Goal: Information Seeking & Learning: Learn about a topic

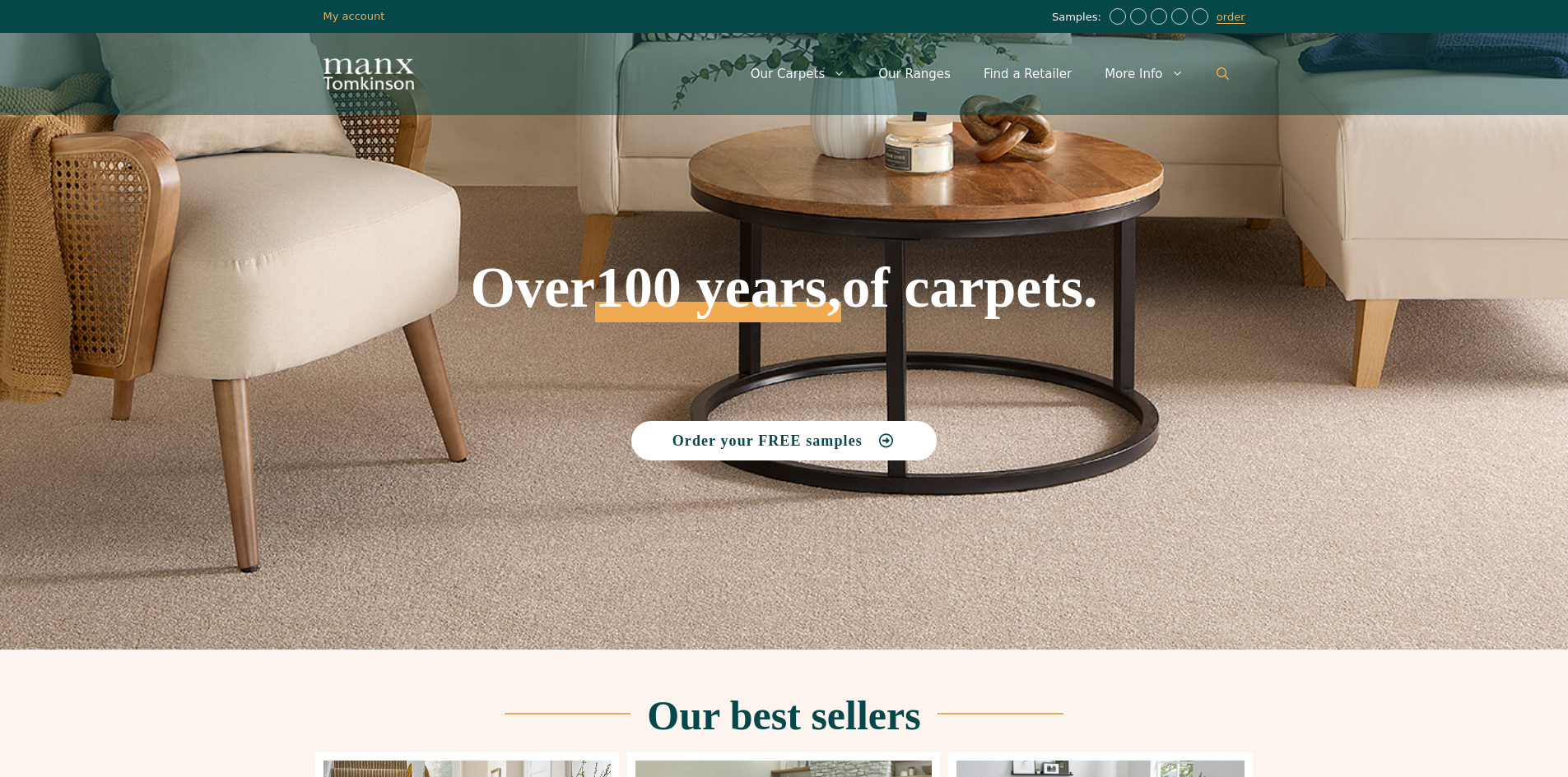
click at [1220, 72] on icon "Open Search Bar" at bounding box center [1223, 74] width 12 height 12
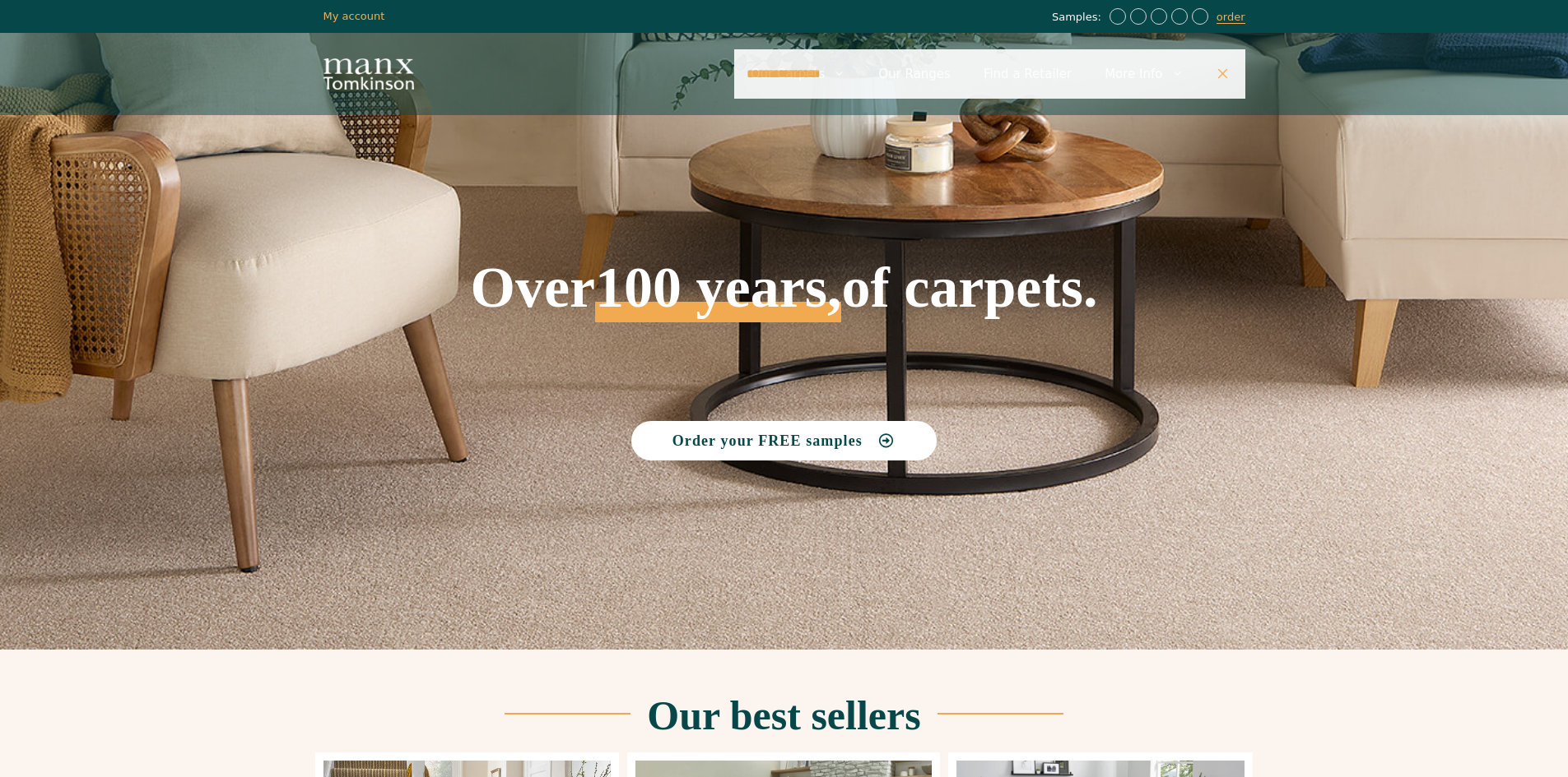
type input "**********"
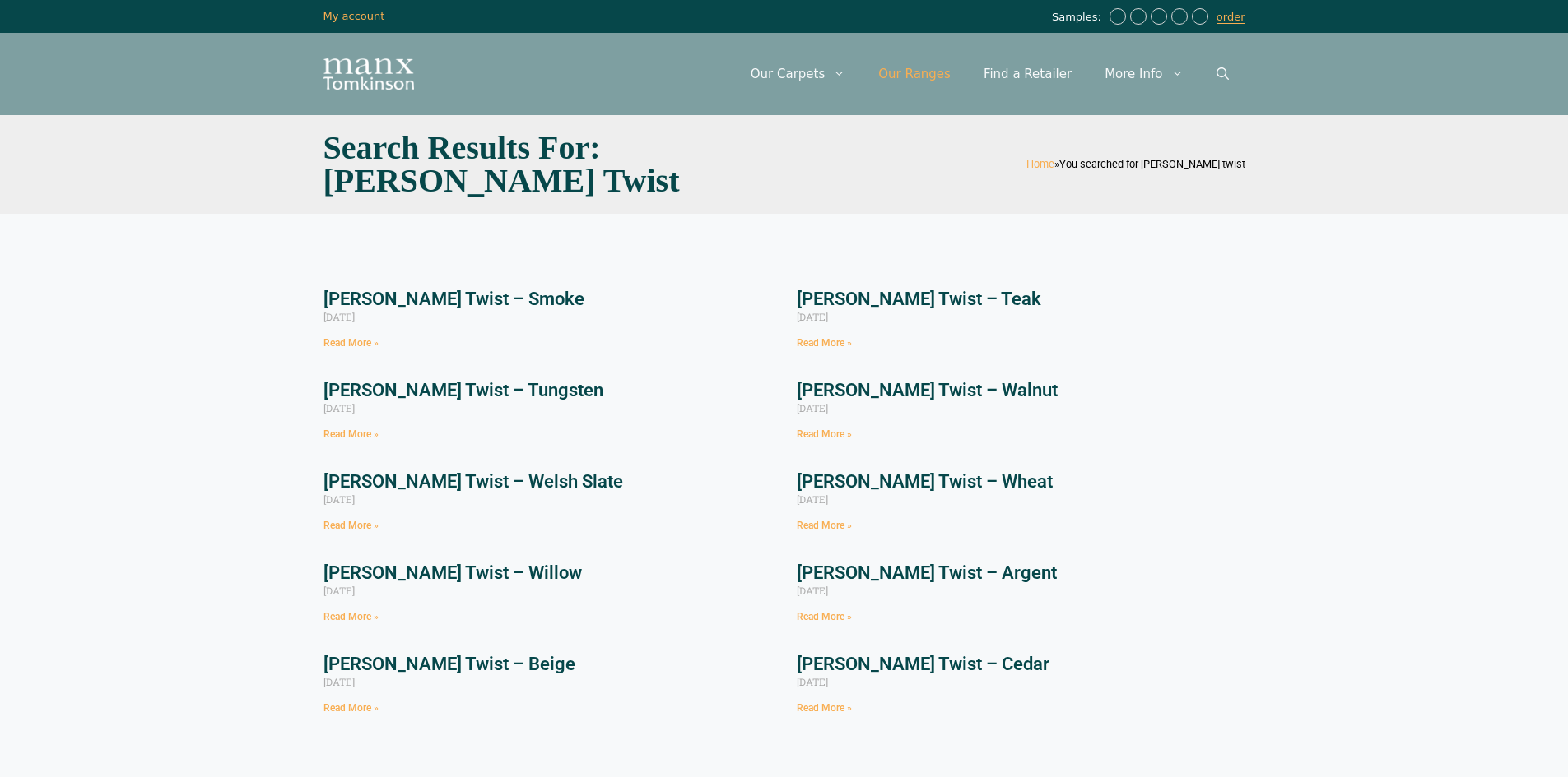
click at [958, 74] on link "Our Ranges" at bounding box center [914, 74] width 106 height 49
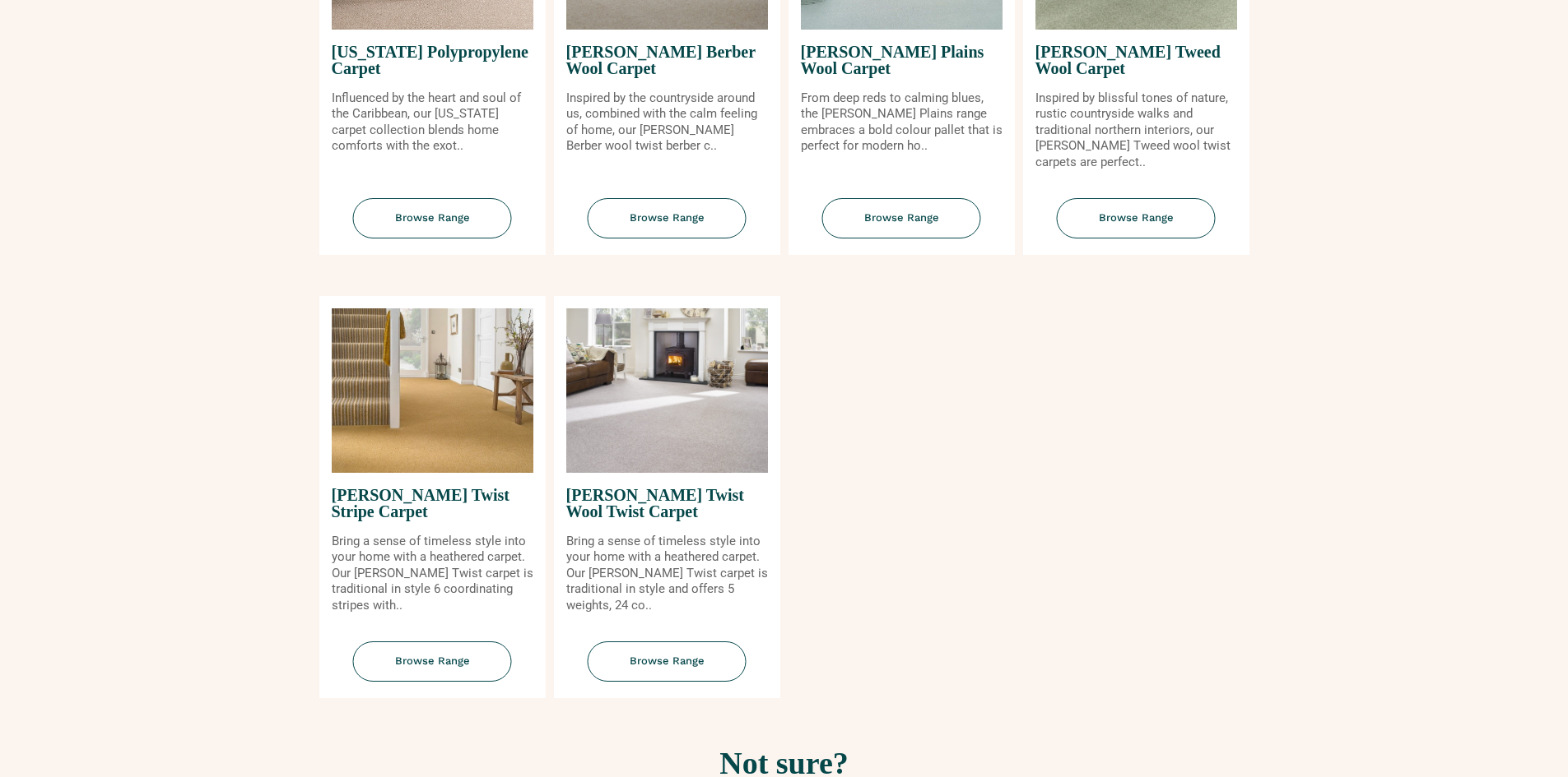
scroll to position [1810, 0]
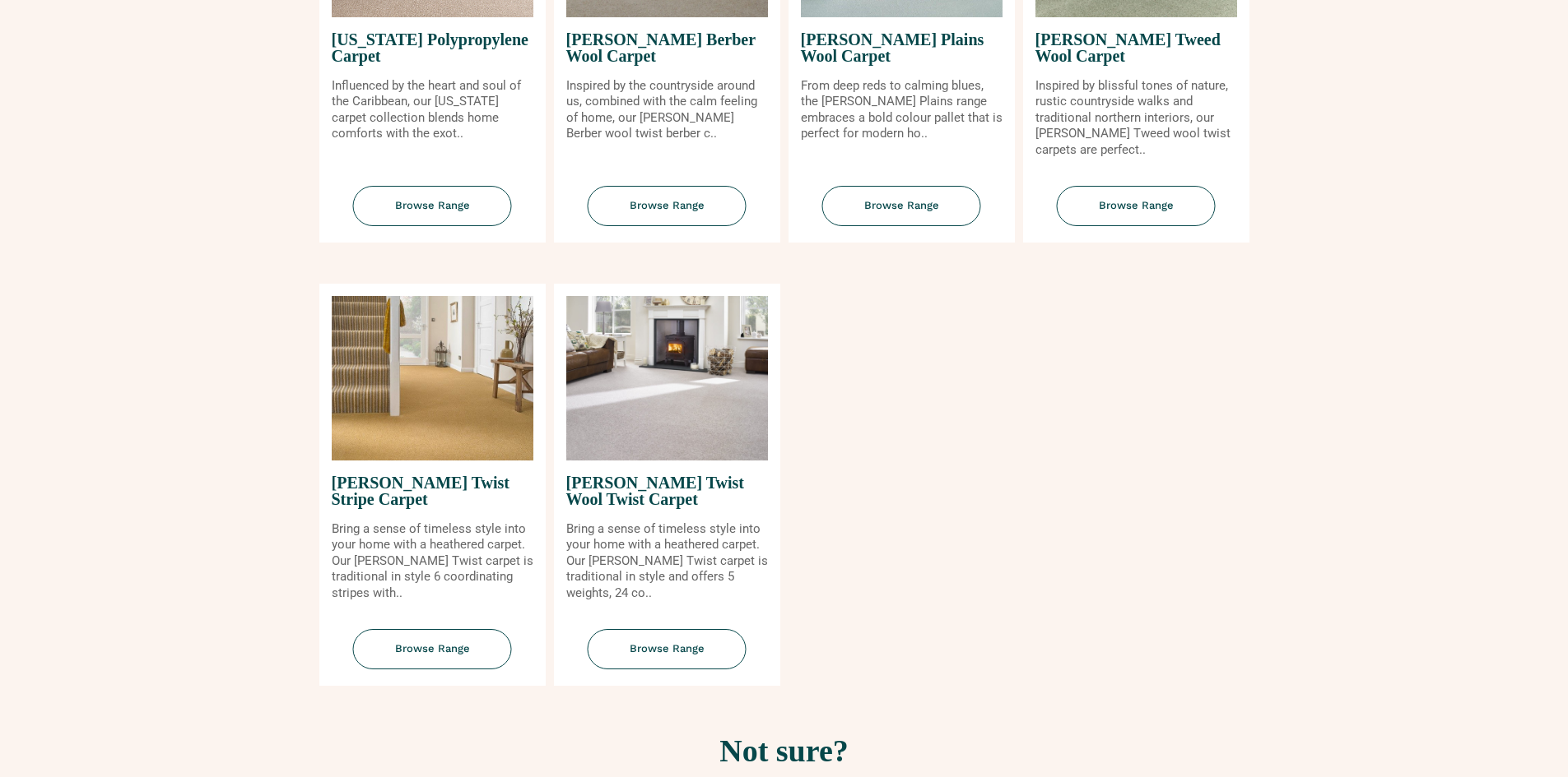
click at [448, 390] on img at bounding box center [433, 379] width 202 height 165
click at [663, 653] on span "Browse Range" at bounding box center [667, 649] width 159 height 41
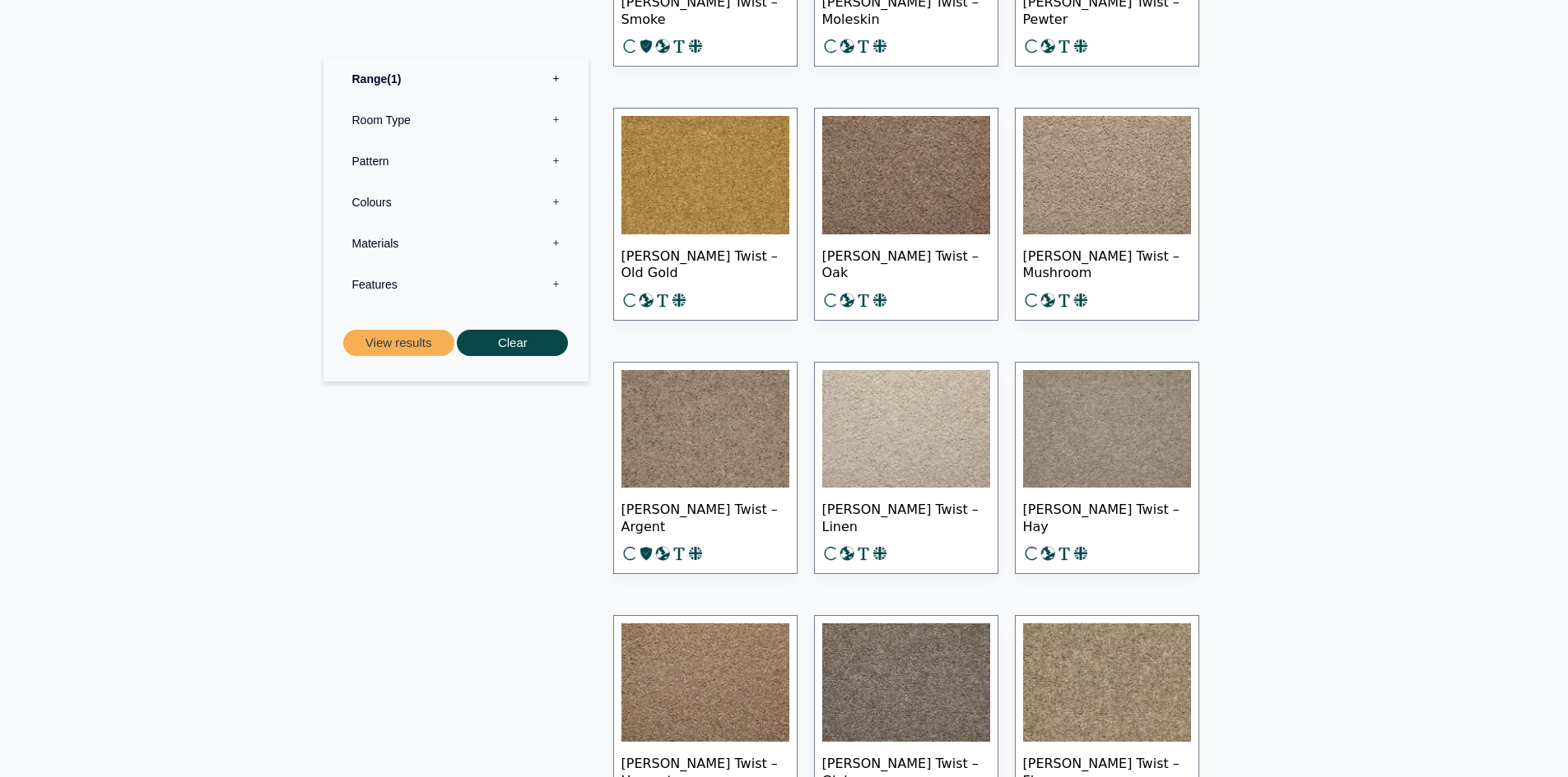
scroll to position [1233, 0]
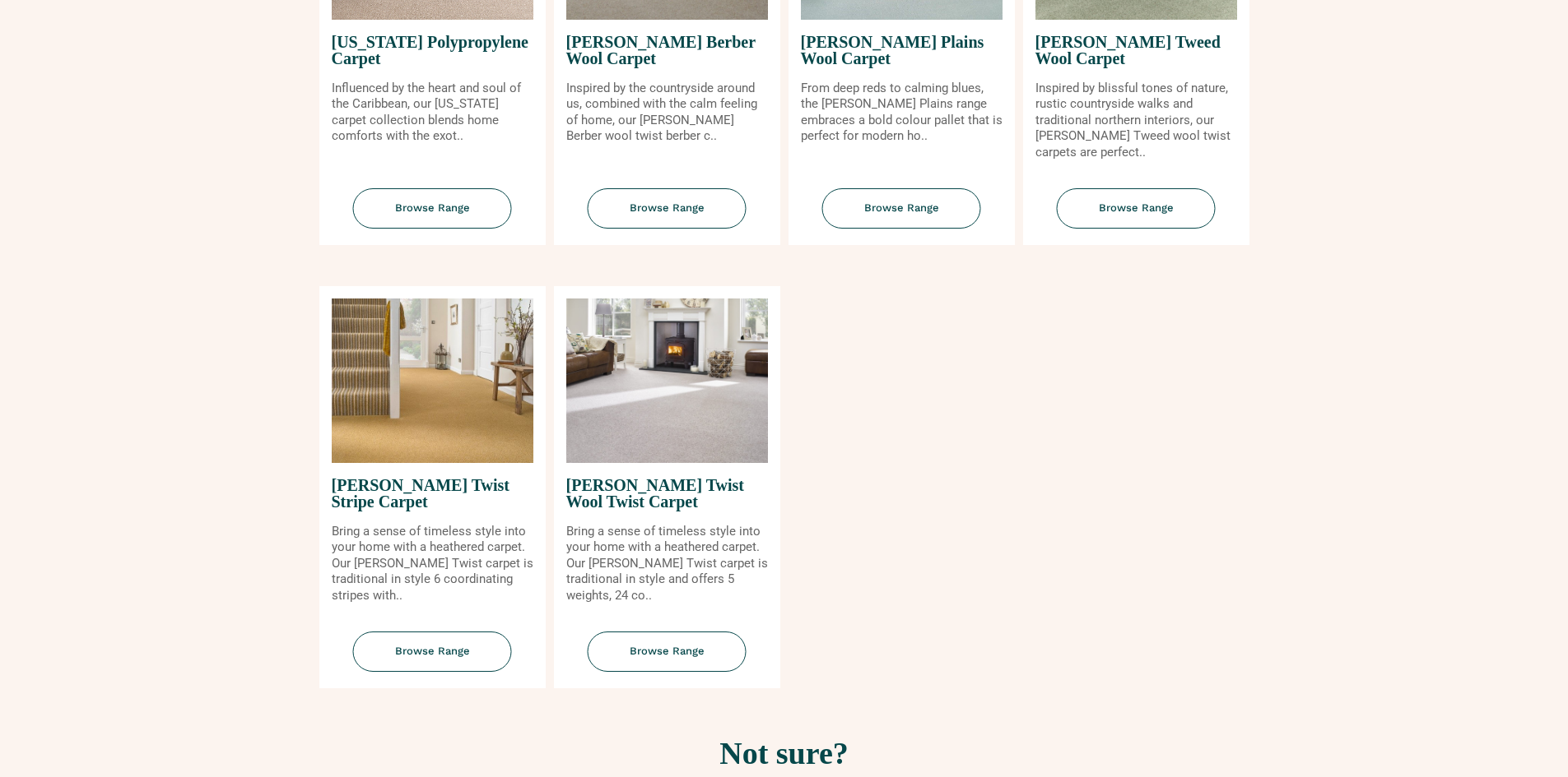
scroll to position [1810, 0]
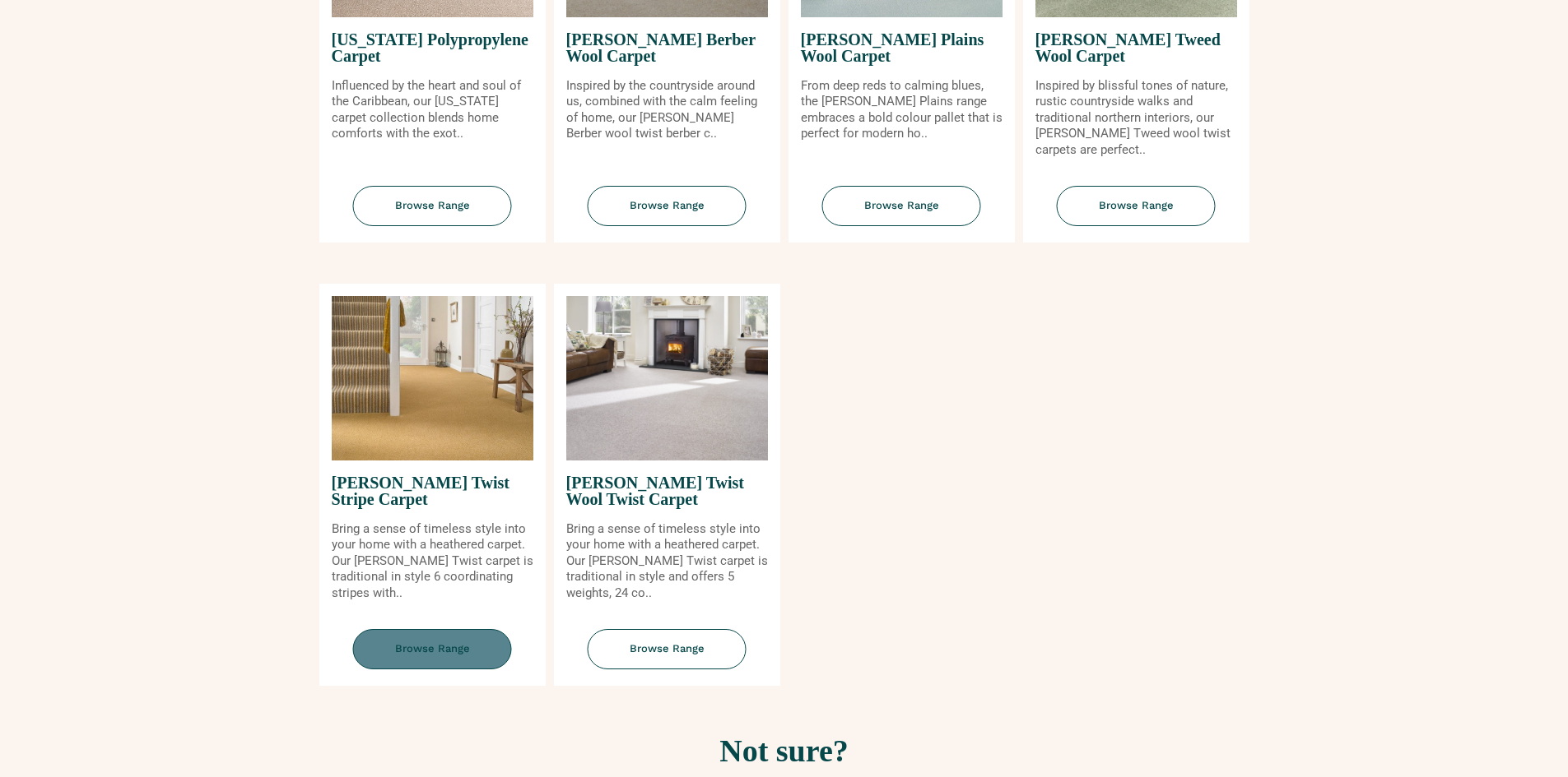
click at [431, 640] on span "Browse Range" at bounding box center [432, 649] width 159 height 41
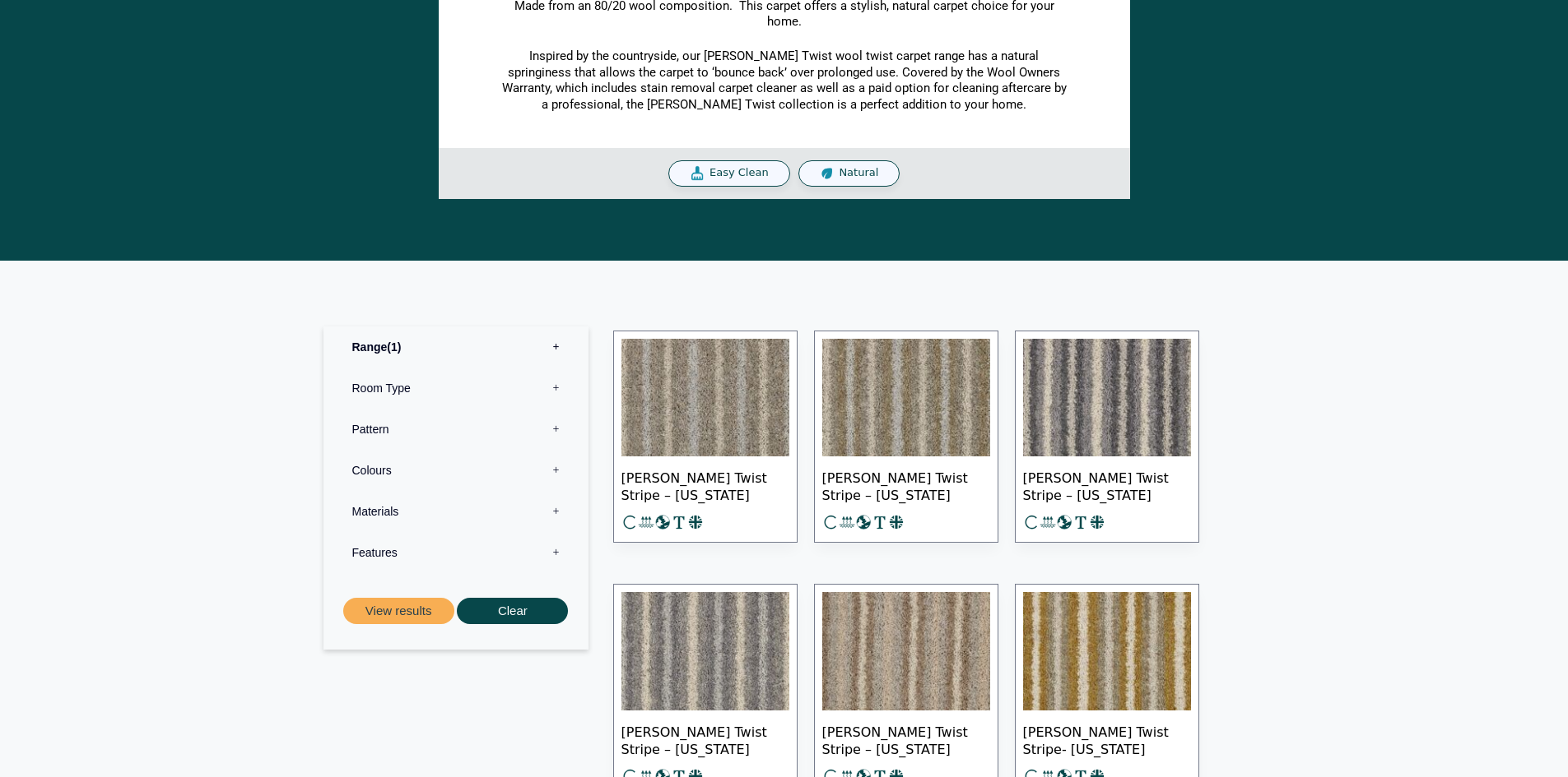
scroll to position [658, 0]
